Goal: Task Accomplishment & Management: Manage account settings

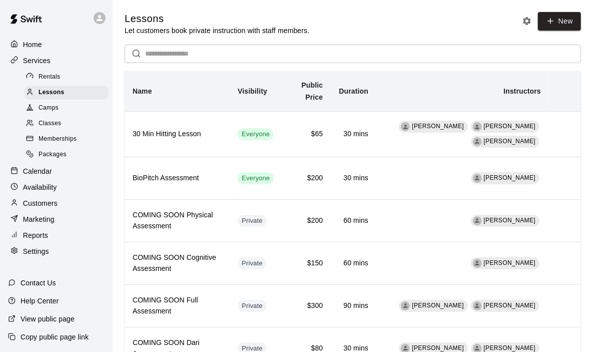
click at [40, 190] on p "Availability" at bounding box center [40, 187] width 34 height 10
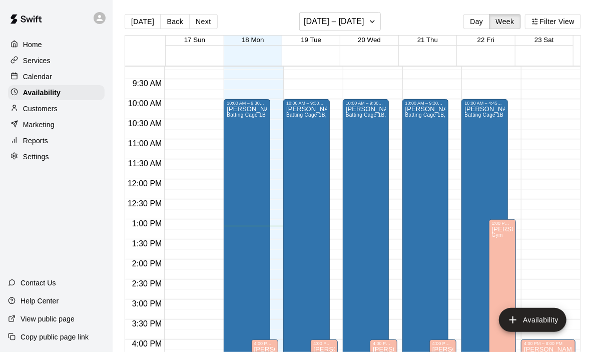
scroll to position [376, 0]
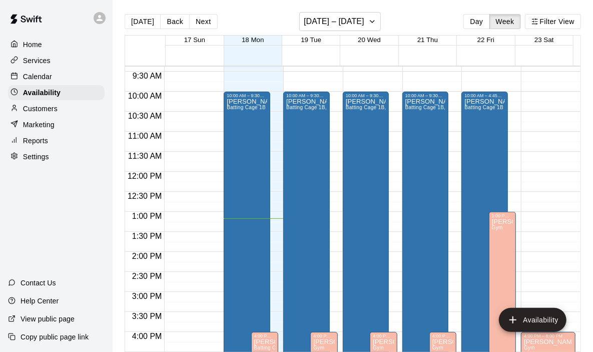
click at [54, 59] on div "Services" at bounding box center [56, 60] width 97 height 15
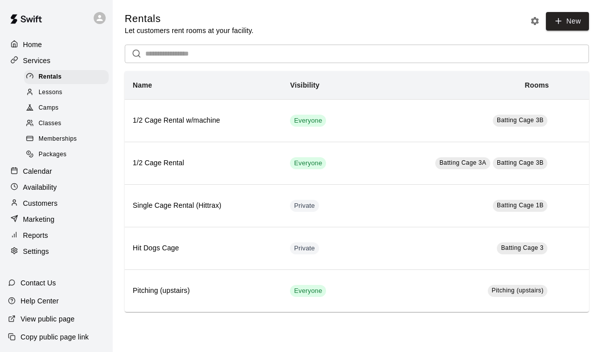
click at [64, 94] on div "Lessons" at bounding box center [66, 93] width 85 height 14
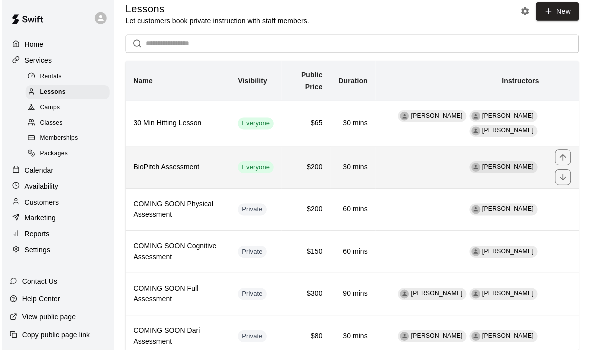
scroll to position [12, 0]
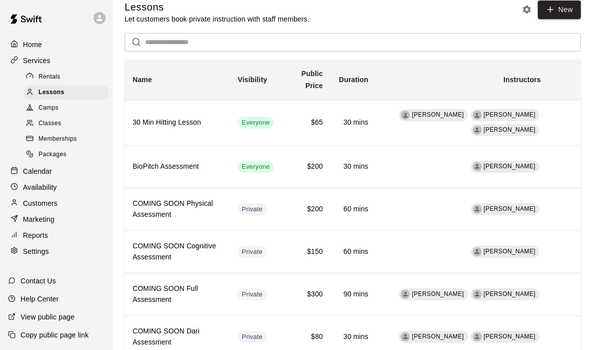
click at [50, 189] on p "Availability" at bounding box center [40, 187] width 34 height 10
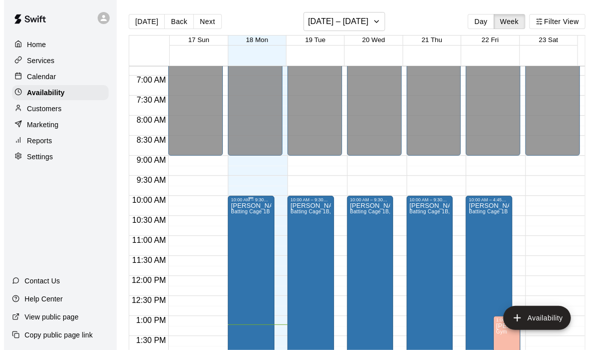
scroll to position [278, 0]
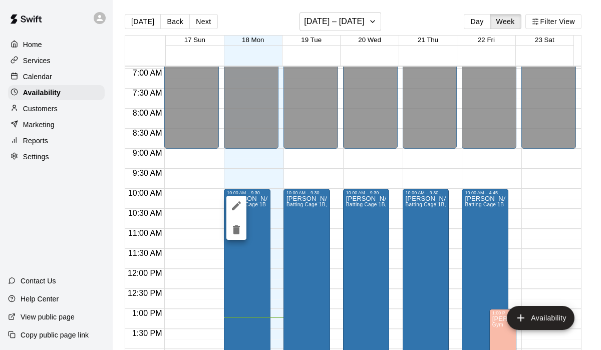
click at [238, 206] on icon "edit" at bounding box center [236, 206] width 12 height 12
